Goal: Information Seeking & Learning: Learn about a topic

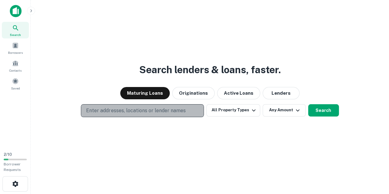
click at [109, 107] on p "Enter addresses, locations or lender names" at bounding box center [135, 110] width 99 height 7
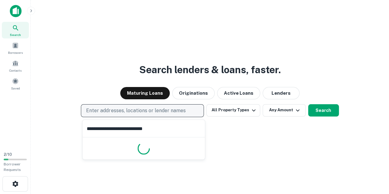
type input "**********"
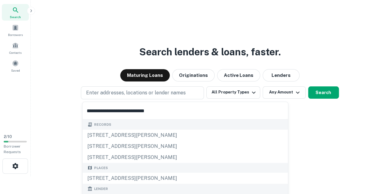
scroll to position [38, 0]
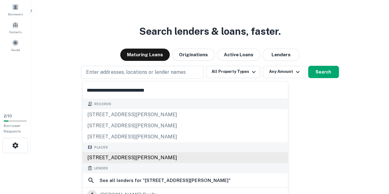
click at [167, 157] on div "[STREET_ADDRESS][PERSON_NAME]" at bounding box center [184, 157] width 205 height 11
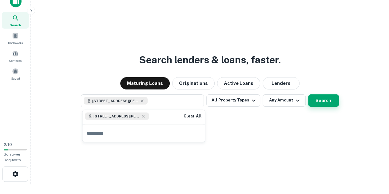
click at [318, 101] on button "Search" at bounding box center [323, 100] width 31 height 12
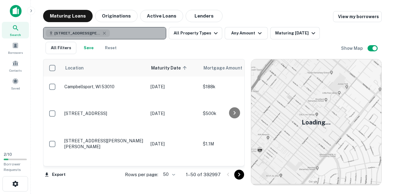
click at [124, 33] on button "[STREET_ADDRESS][PERSON_NAME]" at bounding box center [104, 33] width 123 height 12
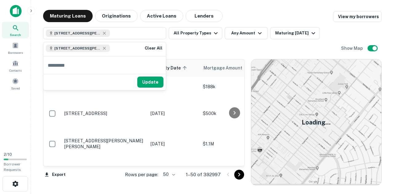
click at [193, 52] on div "[STREET_ADDRESS][PERSON_NAME] All Property Types Any Amount Maturing [DATE] All…" at bounding box center [192, 40] width 298 height 27
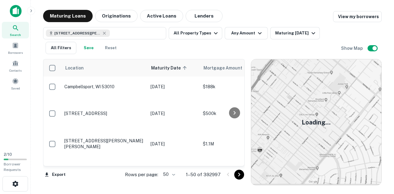
click at [15, 10] on img at bounding box center [16, 11] width 12 height 12
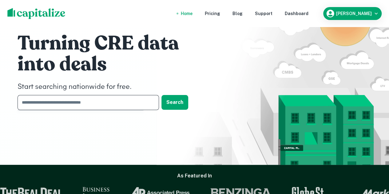
click at [80, 102] on input "text" at bounding box center [86, 102] width 137 height 15
type input "**********"
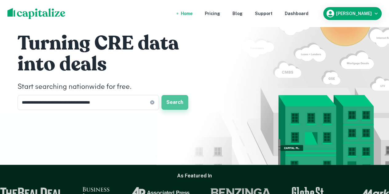
click at [177, 105] on button "Search" at bounding box center [174, 102] width 27 height 15
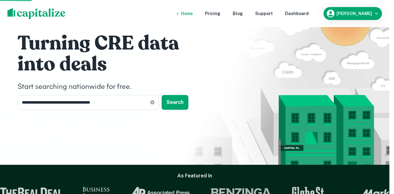
click at [158, 112] on div "[STREET_ADDRESS][PERSON_NAME]" at bounding box center [196, 115] width 205 height 11
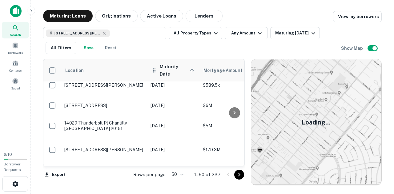
scroll to position [840, 0]
